Goal: Find specific page/section: Find specific page/section

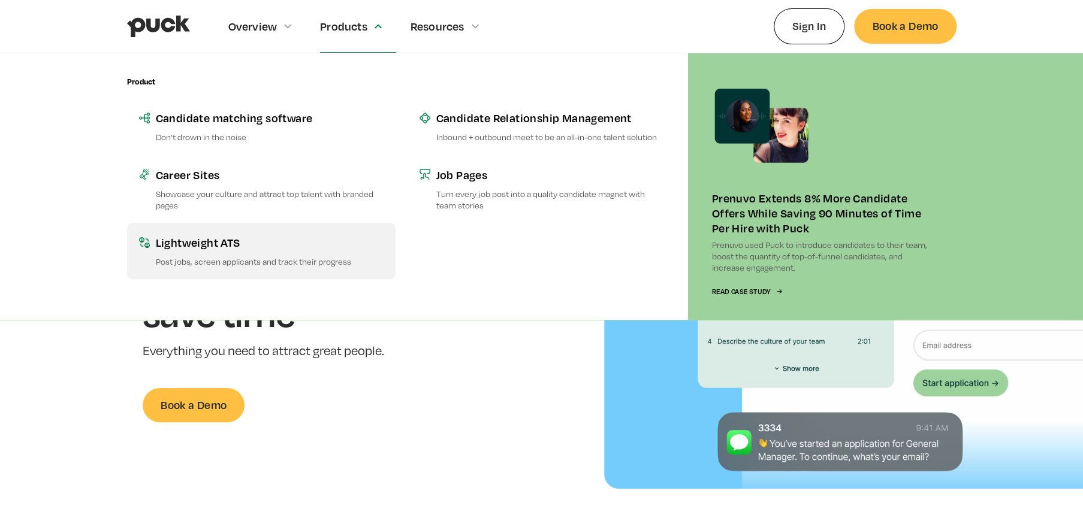
click at [216, 246] on div "Lightweight ATS" at bounding box center [270, 242] width 228 height 15
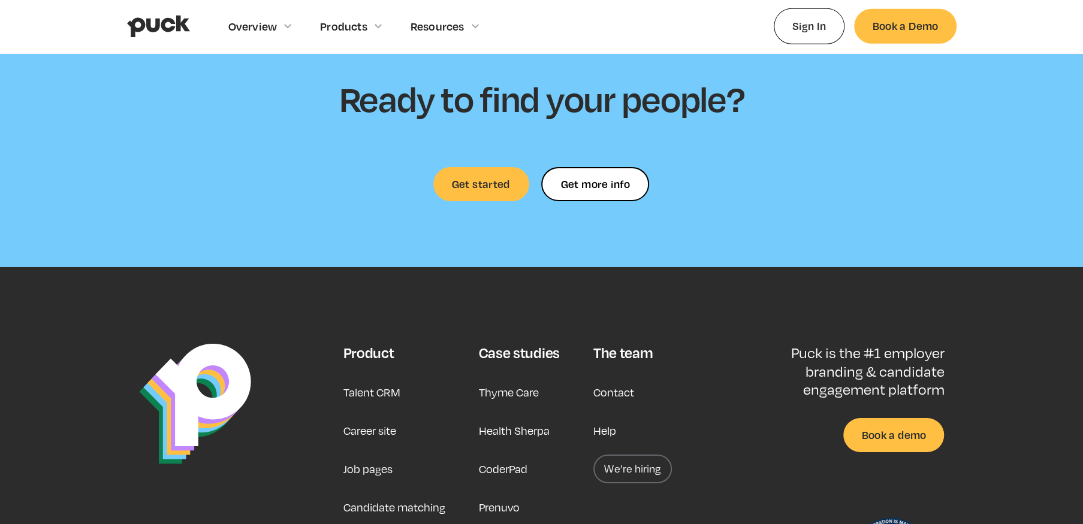
scroll to position [2935, 0]
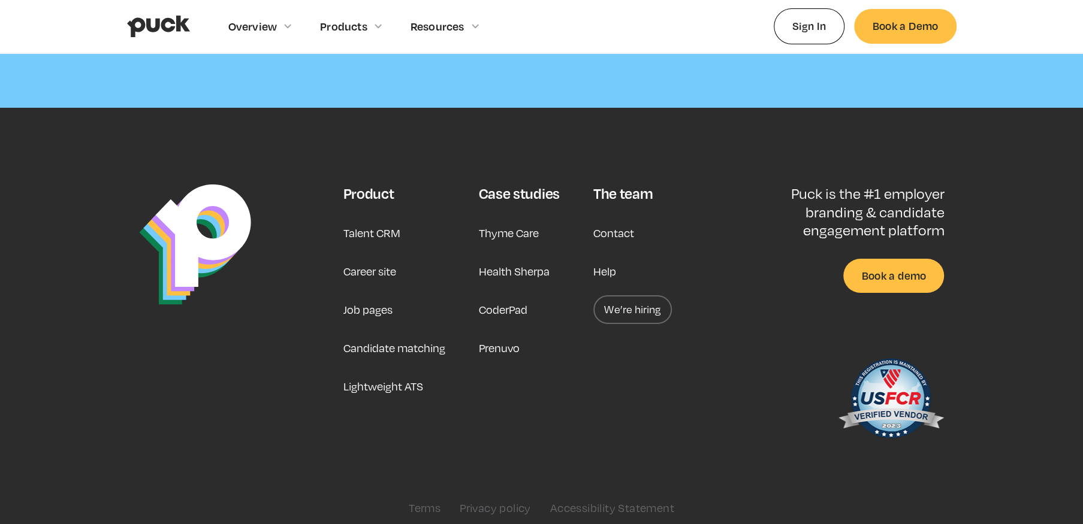
click at [384, 302] on link "Job pages" at bounding box center [367, 309] width 49 height 29
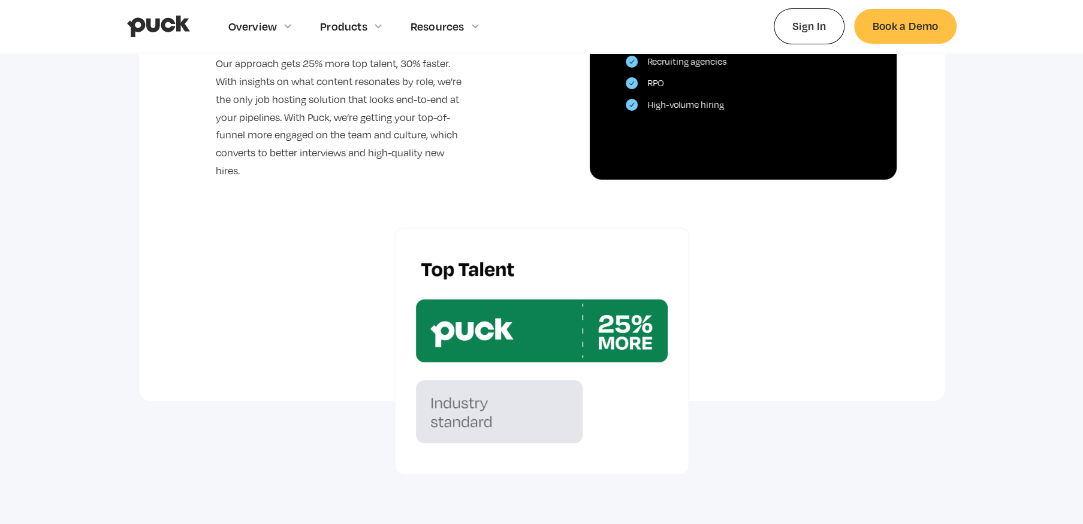
scroll to position [3295, 0]
